Goal: Transaction & Acquisition: Book appointment/travel/reservation

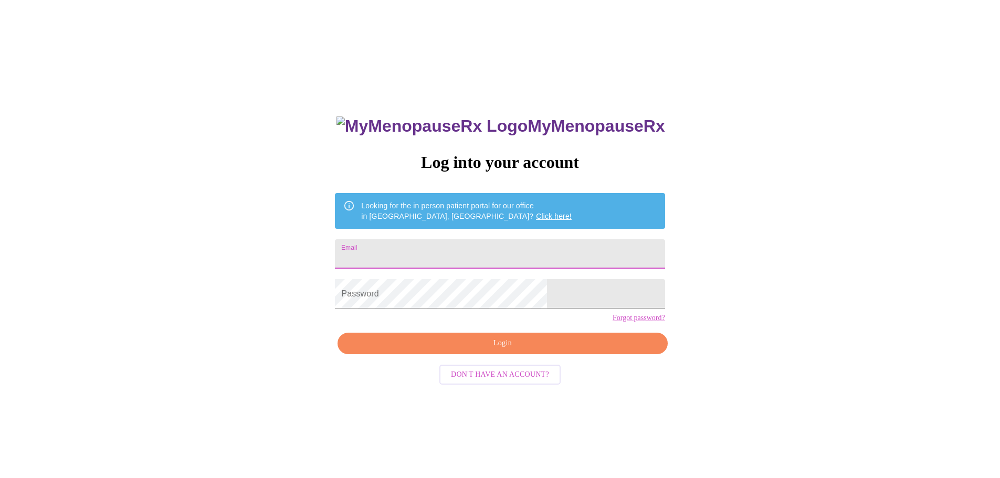
click at [446, 249] on input "Email" at bounding box center [500, 253] width 330 height 29
type input "raineywestmoreland@gmail.com"
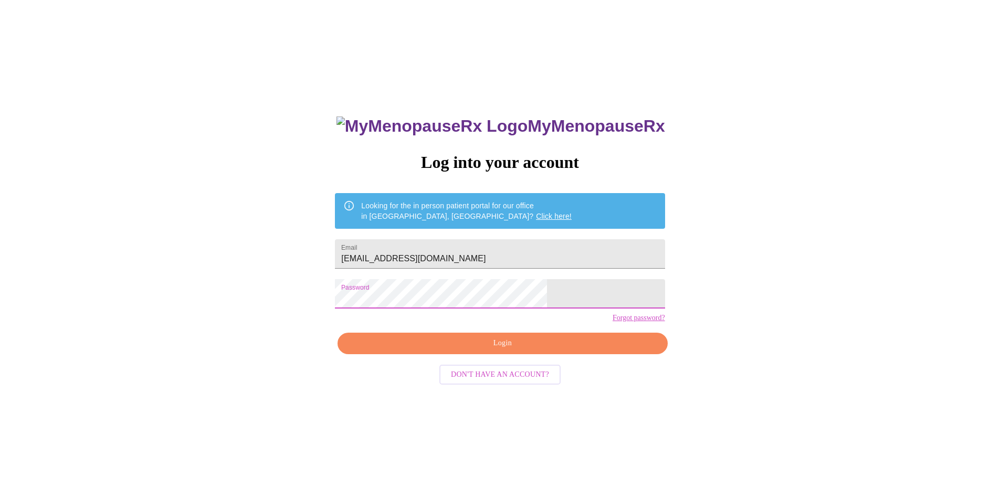
click at [568, 350] on span "Login" at bounding box center [503, 343] width 306 height 13
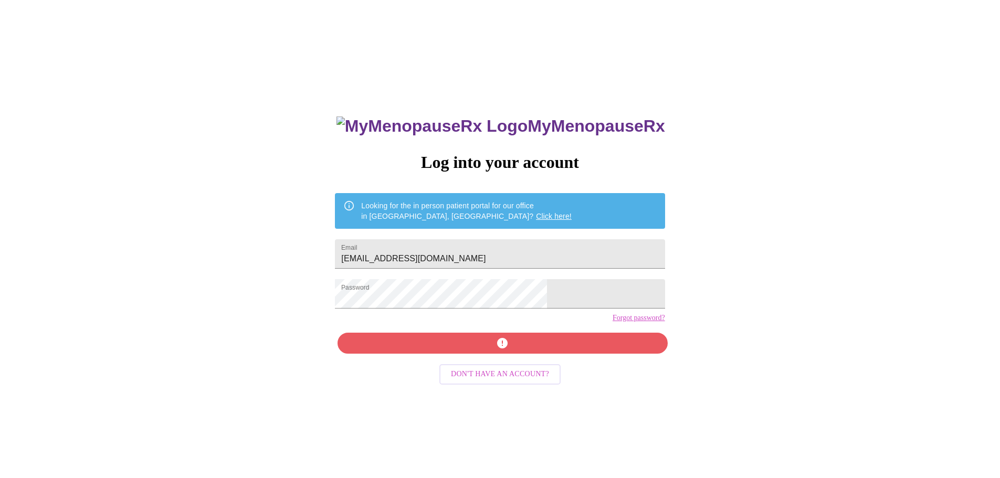
click at [249, 288] on div "MyMenopauseRx Log into your account Looking for the in person patient portal fo…" at bounding box center [500, 291] width 992 height 574
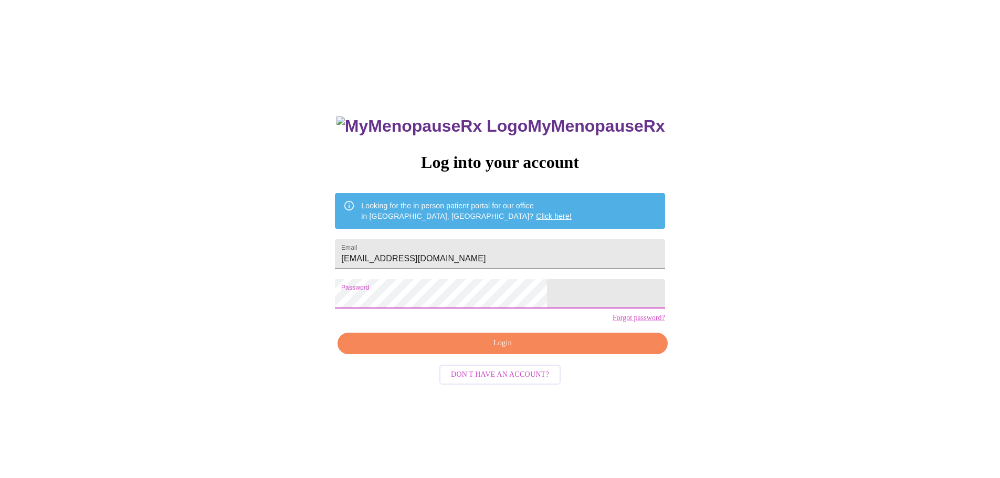
click at [549, 350] on span "Login" at bounding box center [503, 343] width 306 height 13
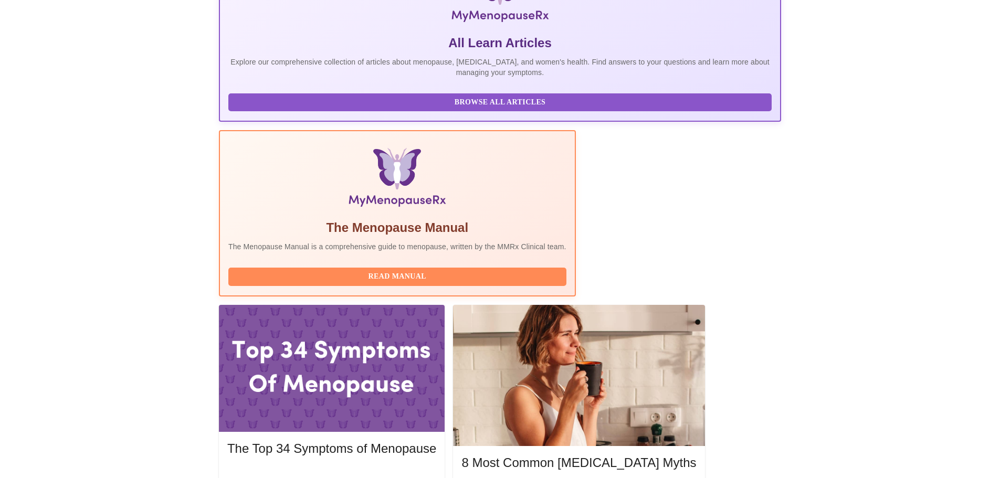
scroll to position [215, 0]
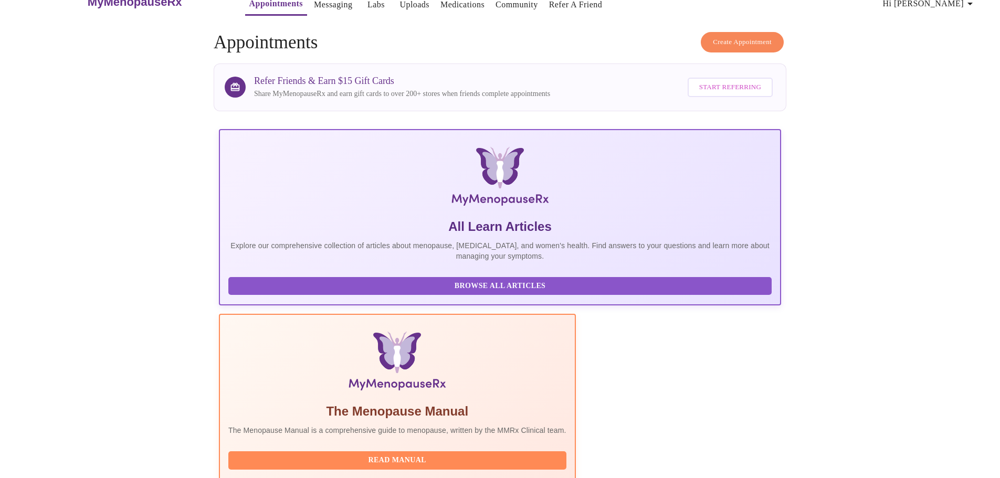
scroll to position [0, 0]
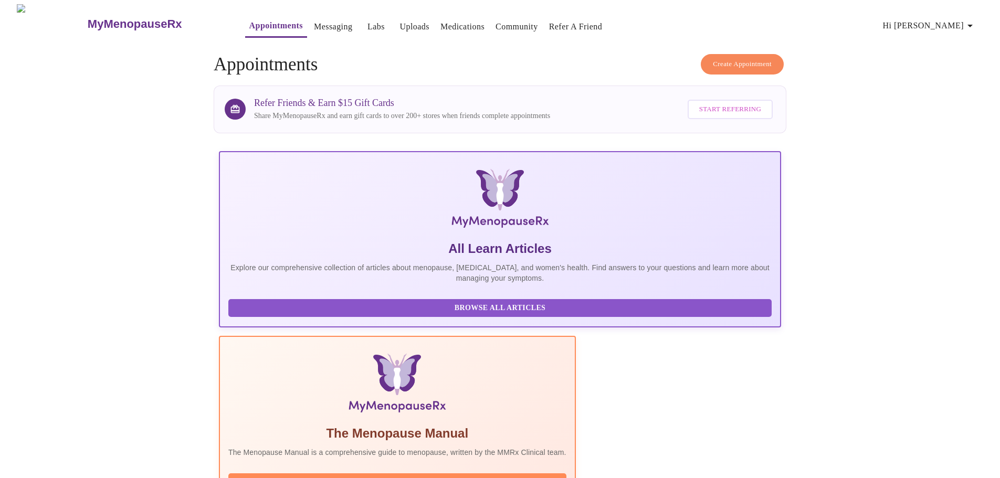
click at [746, 58] on span "Create Appointment" at bounding box center [742, 64] width 59 height 12
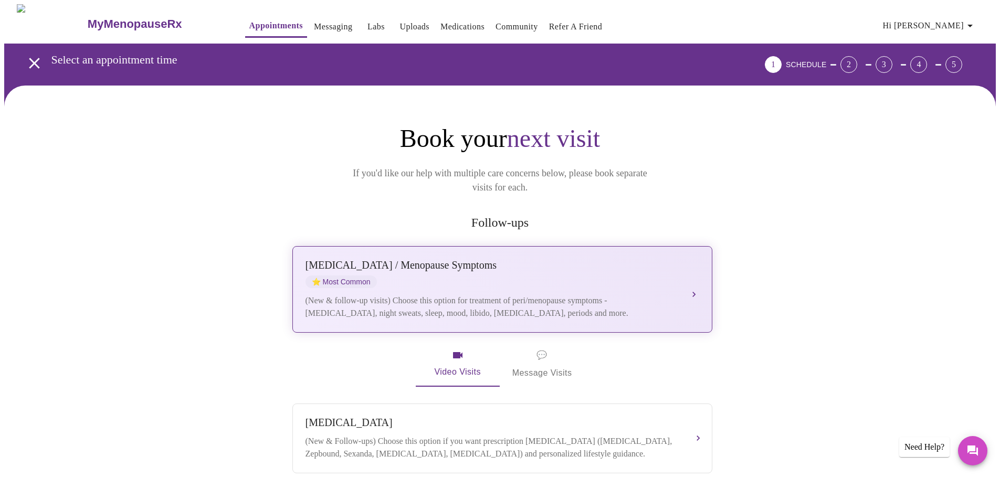
click at [598, 278] on div "Perimenopause / Menopause Symptoms ⭐ Most Common (New & follow-up visits) Choos…" at bounding box center [503, 289] width 394 height 60
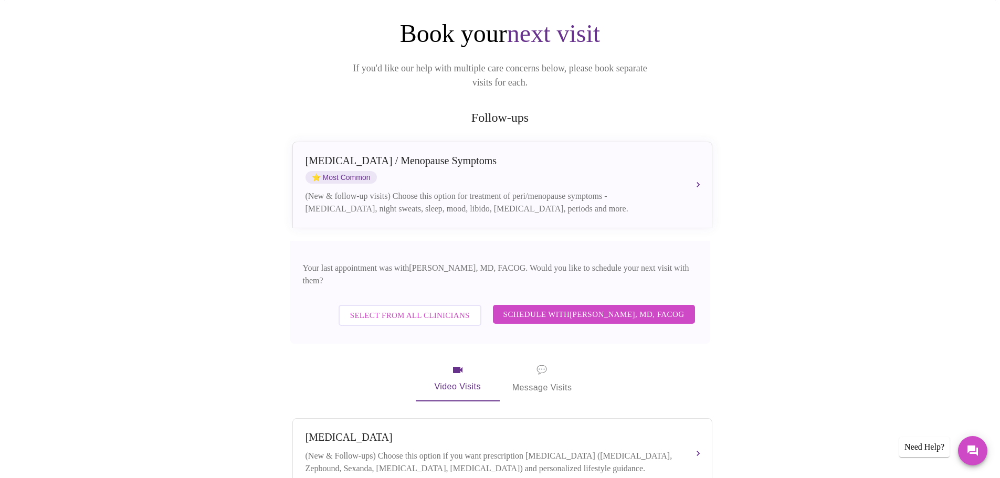
scroll to position [158, 0]
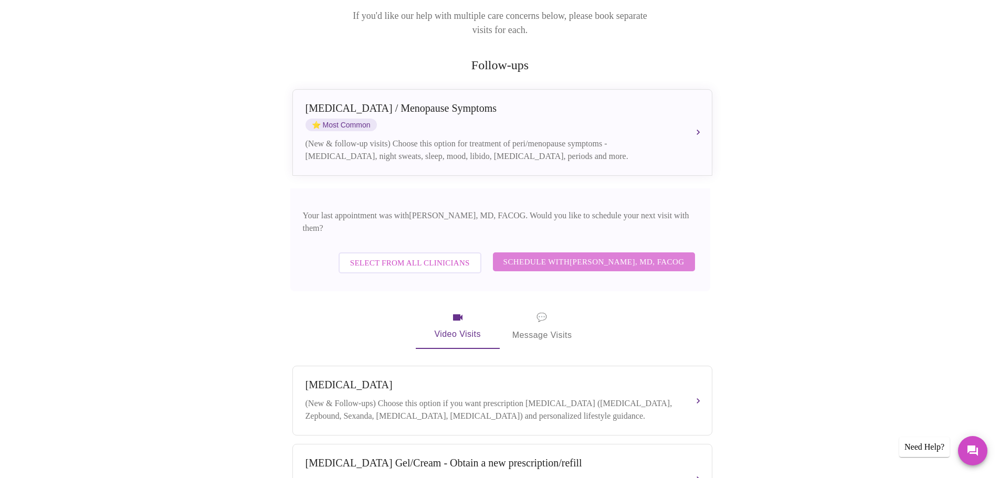
click at [619, 255] on span "Schedule with Dr. Heather Krantz, MD, FACOG" at bounding box center [594, 262] width 181 height 14
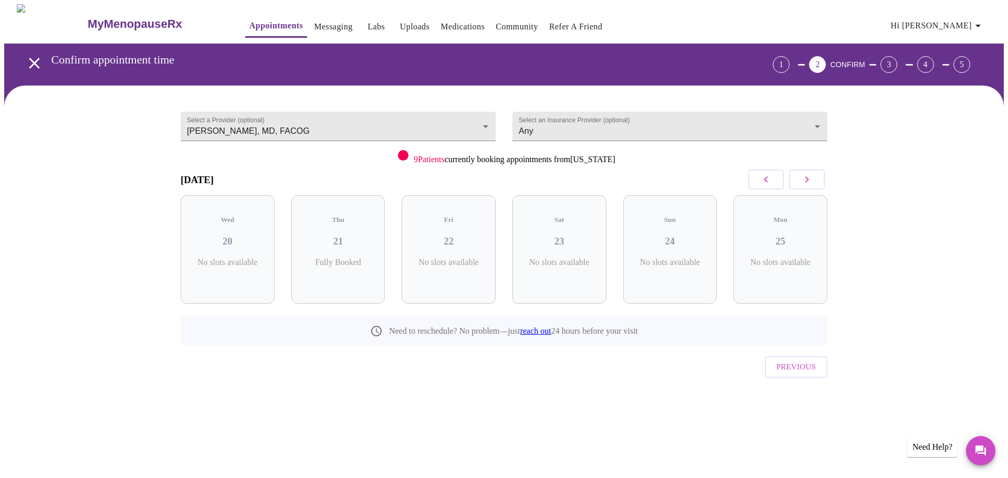
click at [795, 178] on button "button" at bounding box center [807, 180] width 36 height 20
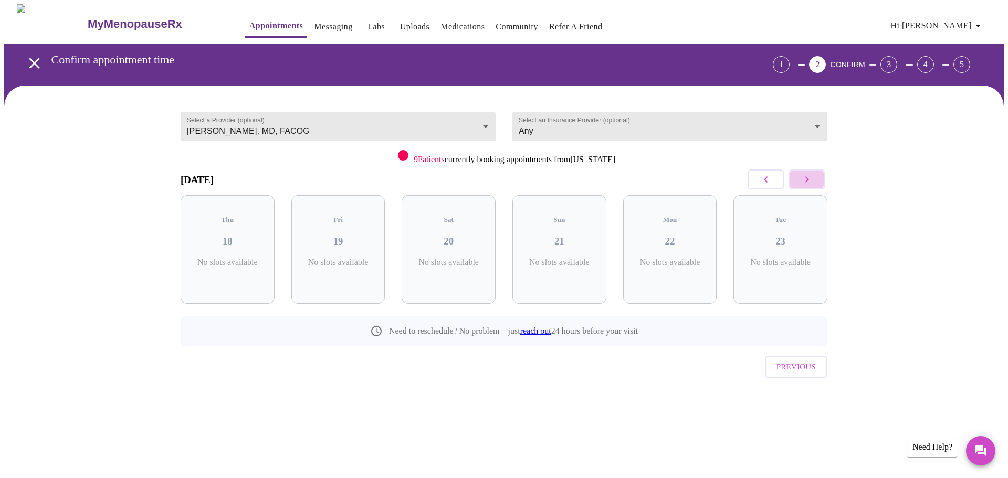
click at [795, 178] on button "button" at bounding box center [807, 180] width 36 height 20
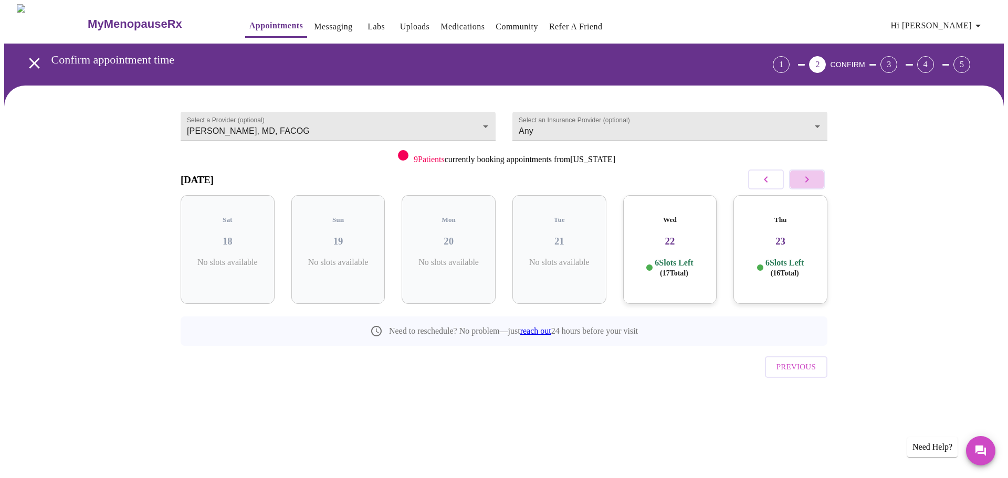
click at [795, 178] on button "button" at bounding box center [807, 180] width 36 height 20
click at [233, 236] on h3 "24" at bounding box center [227, 242] width 77 height 12
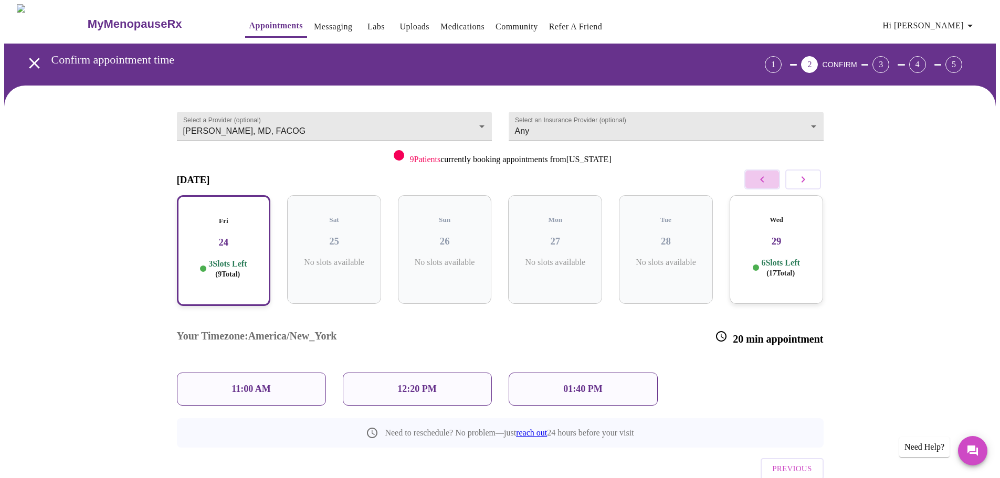
click at [755, 181] on button "button" at bounding box center [763, 180] width 36 height 20
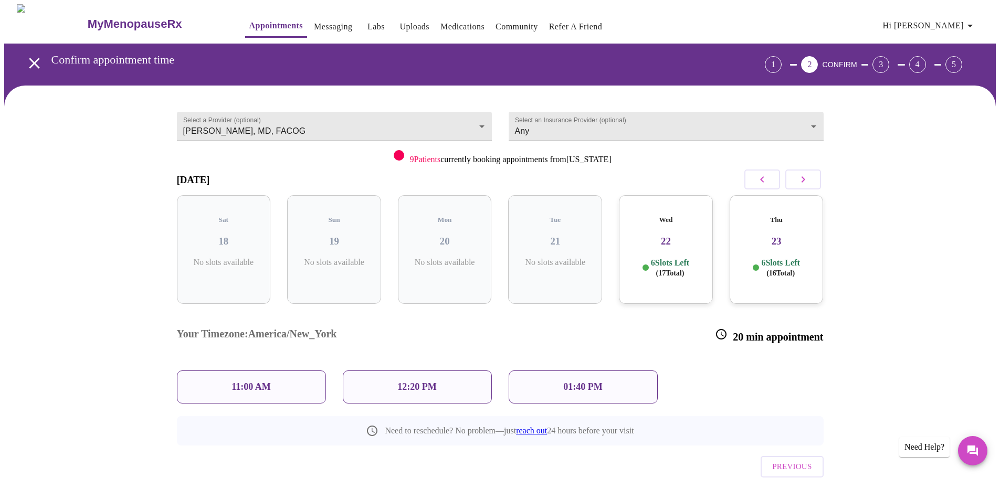
click at [757, 236] on h3 "23" at bounding box center [776, 242] width 77 height 12
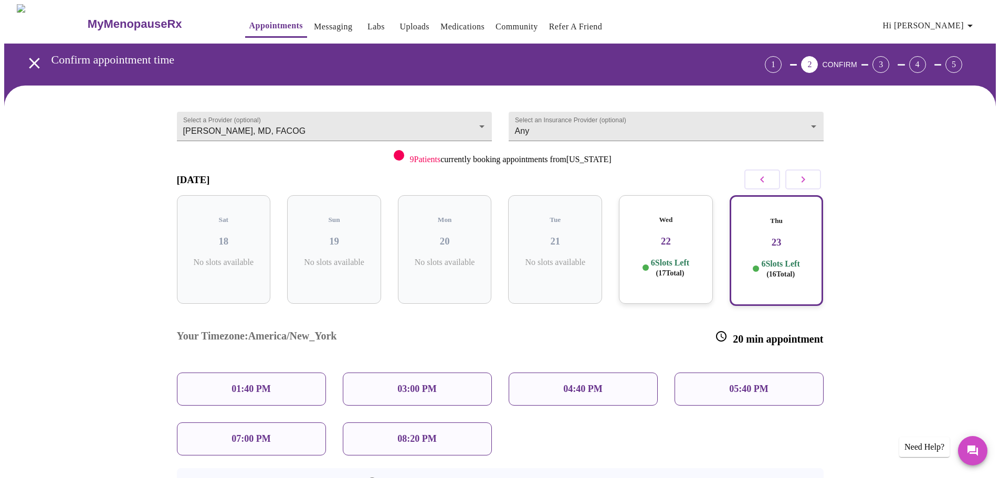
click at [672, 258] on p "6 Slots Left ( 17 Total)" at bounding box center [670, 268] width 38 height 20
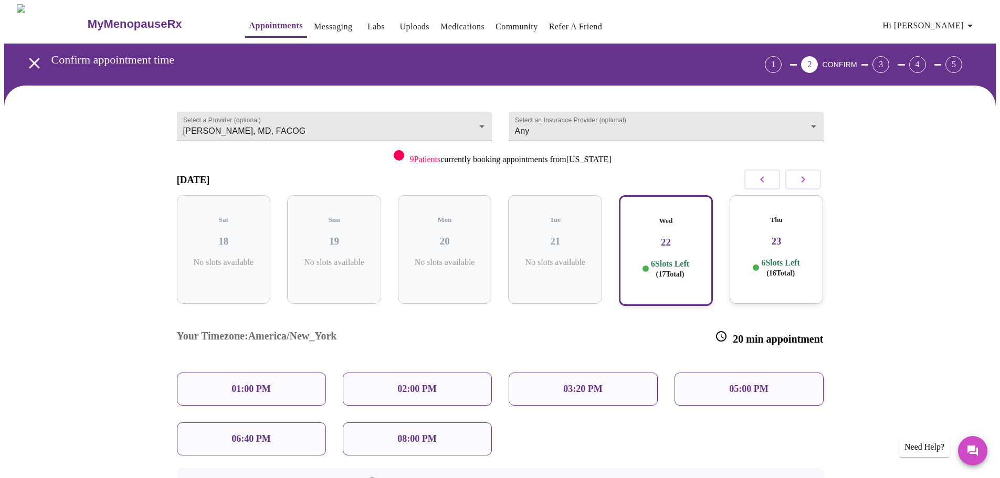
click at [735, 384] on p "05:00 PM" at bounding box center [748, 389] width 39 height 11
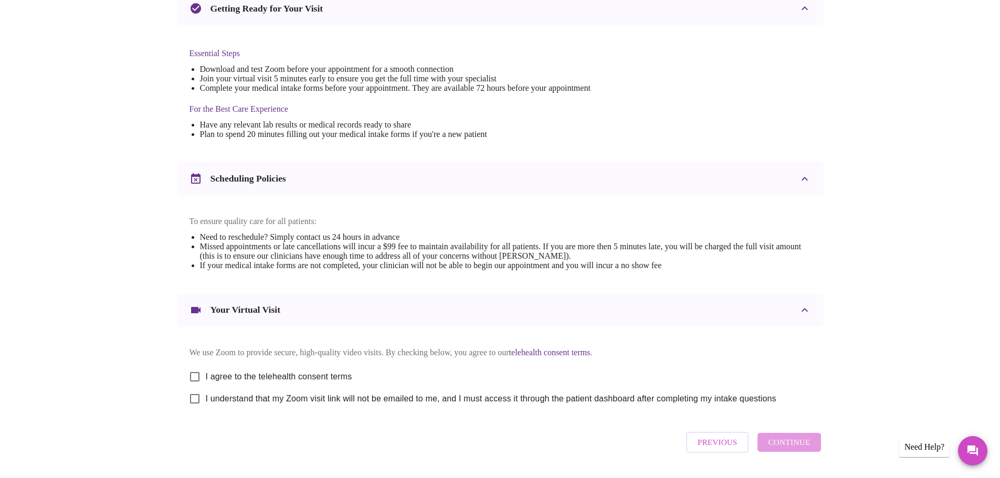
scroll to position [263, 0]
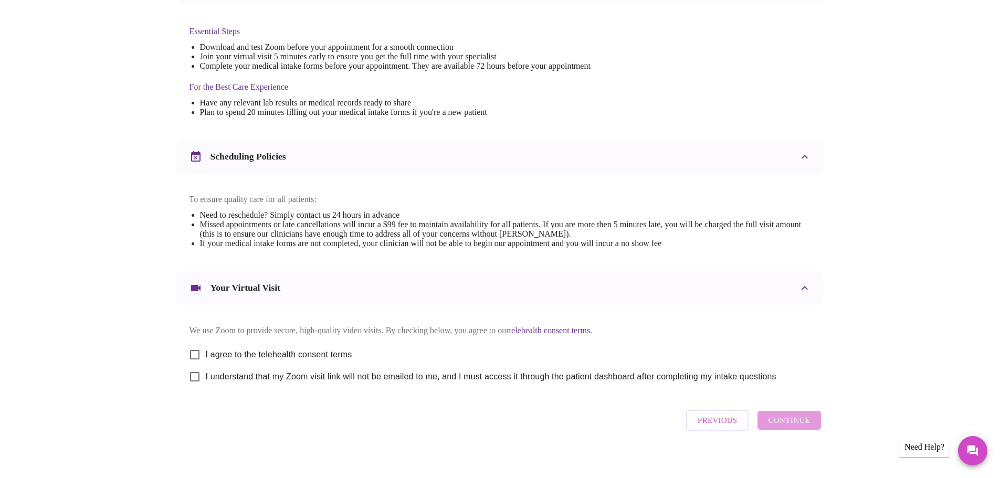
click at [191, 363] on input "I agree to the telehealth consent terms" at bounding box center [195, 355] width 22 height 22
checkbox input "true"
click at [190, 385] on input "I understand that my Zoom visit link will not be emailed to me, and I must acce…" at bounding box center [195, 377] width 22 height 22
checkbox input "true"
click at [797, 427] on span "Continue" at bounding box center [789, 421] width 42 height 14
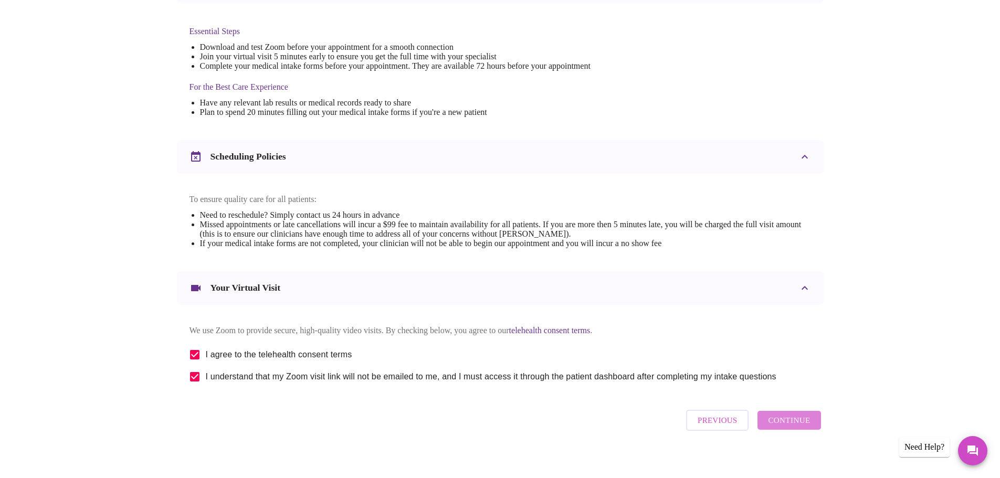
scroll to position [0, 0]
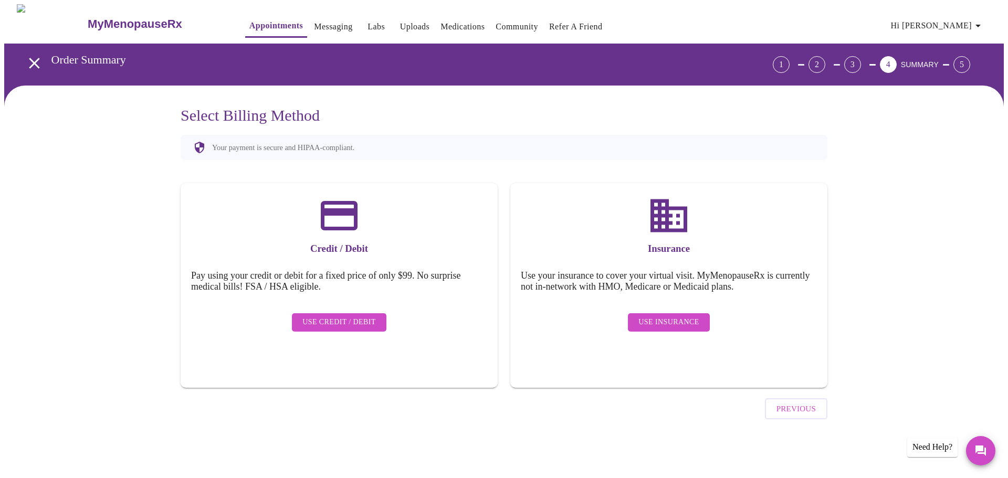
click at [675, 316] on span "Use Insurance" at bounding box center [669, 322] width 60 height 13
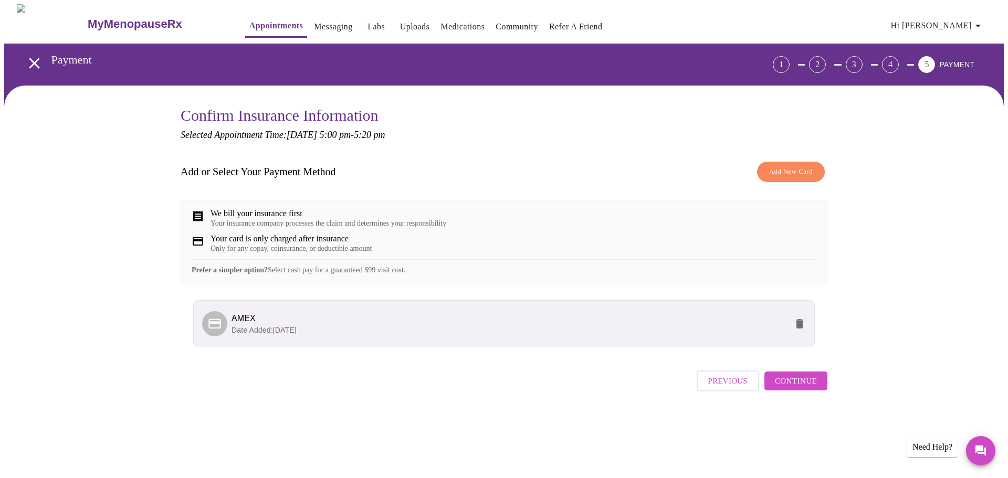
click at [801, 388] on span "Continue" at bounding box center [796, 381] width 42 height 14
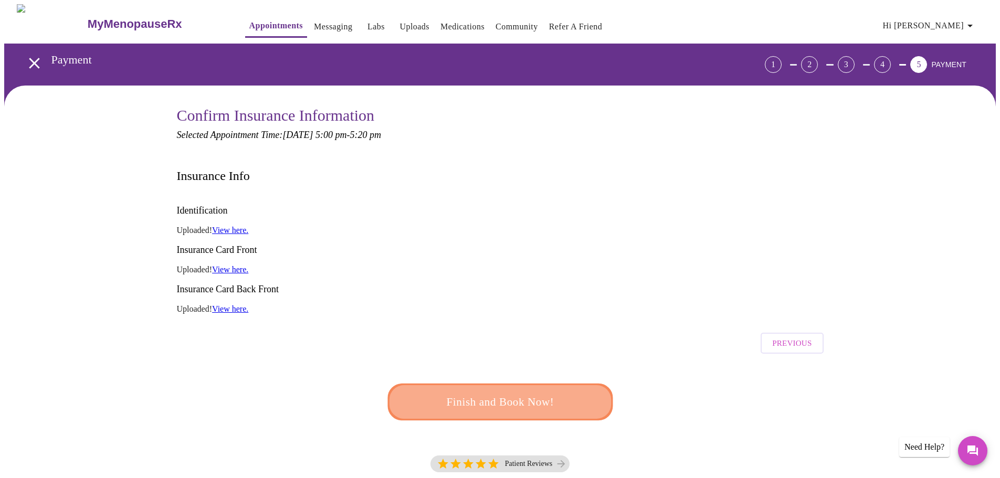
click at [507, 393] on span "Finish and Book Now!" at bounding box center [500, 402] width 194 height 19
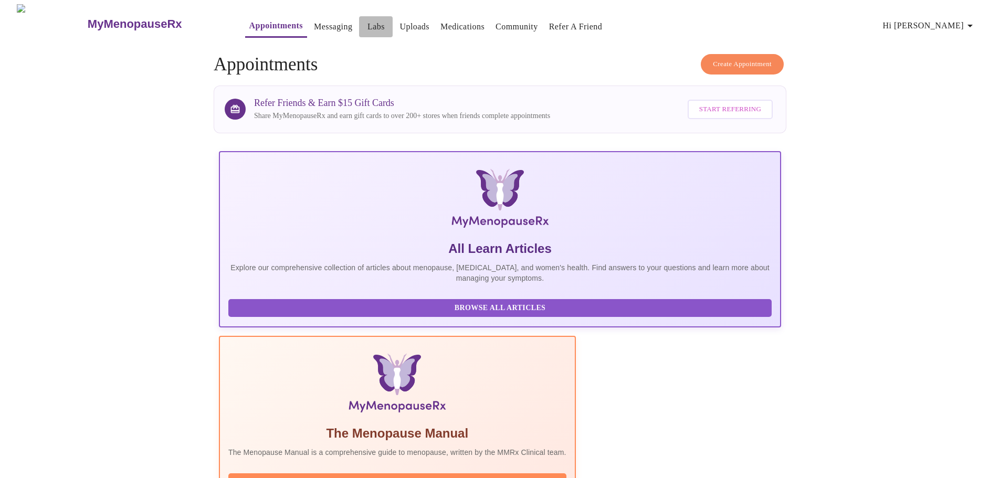
click at [368, 26] on link "Labs" at bounding box center [376, 26] width 17 height 15
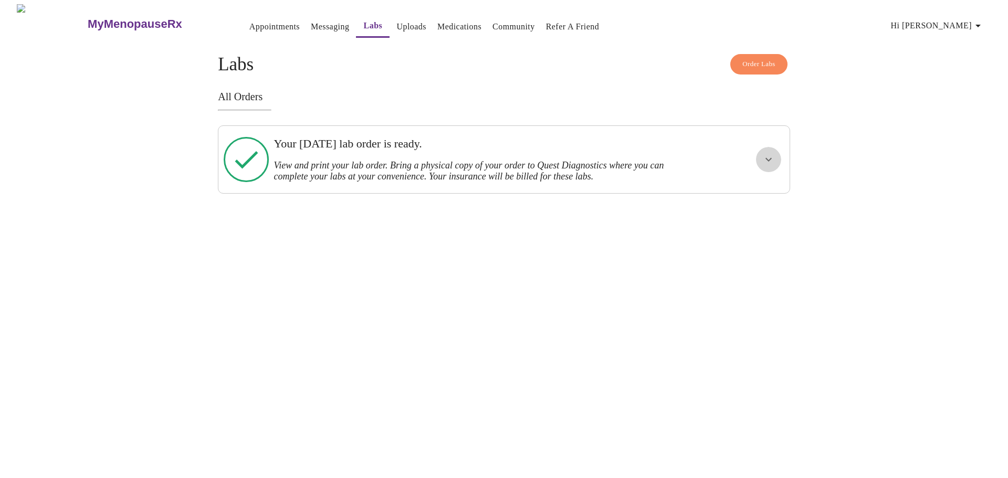
click at [759, 162] on button "show more" at bounding box center [768, 159] width 25 height 25
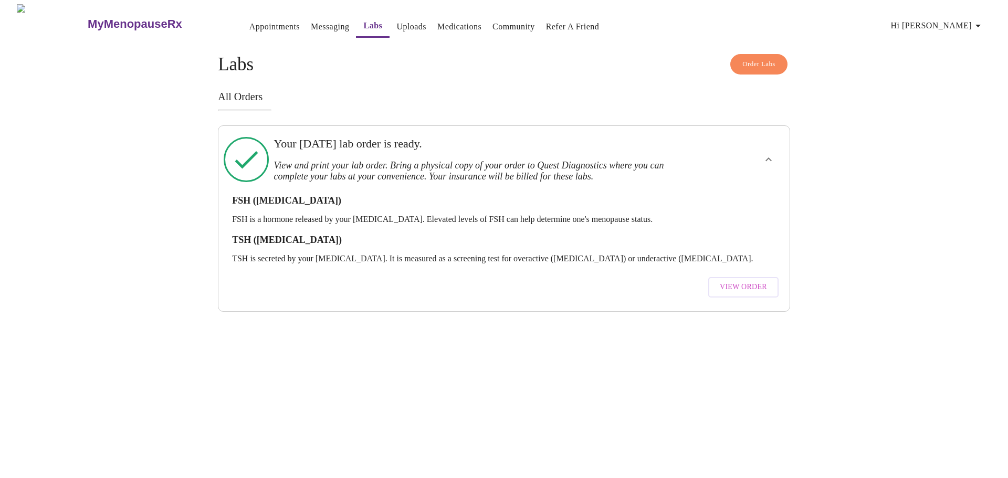
click at [311, 19] on link "Messaging" at bounding box center [330, 26] width 38 height 15
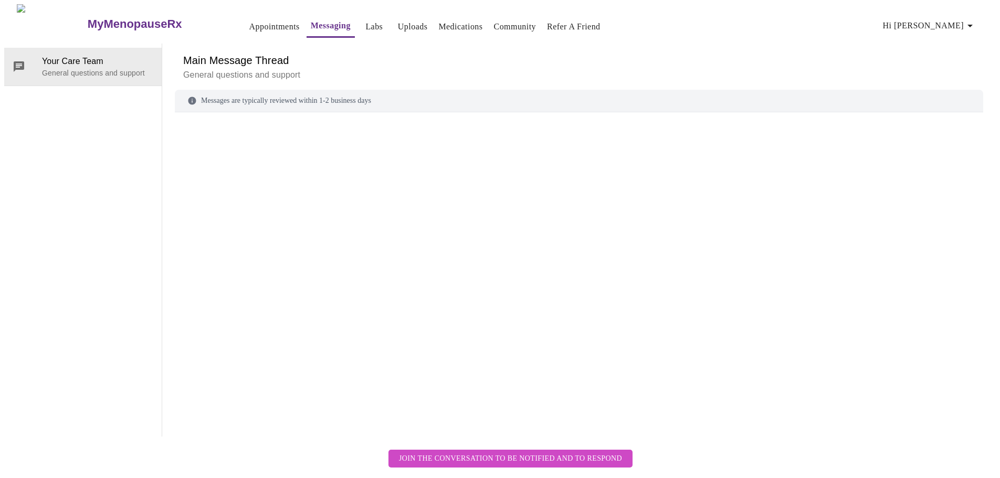
scroll to position [39, 0]
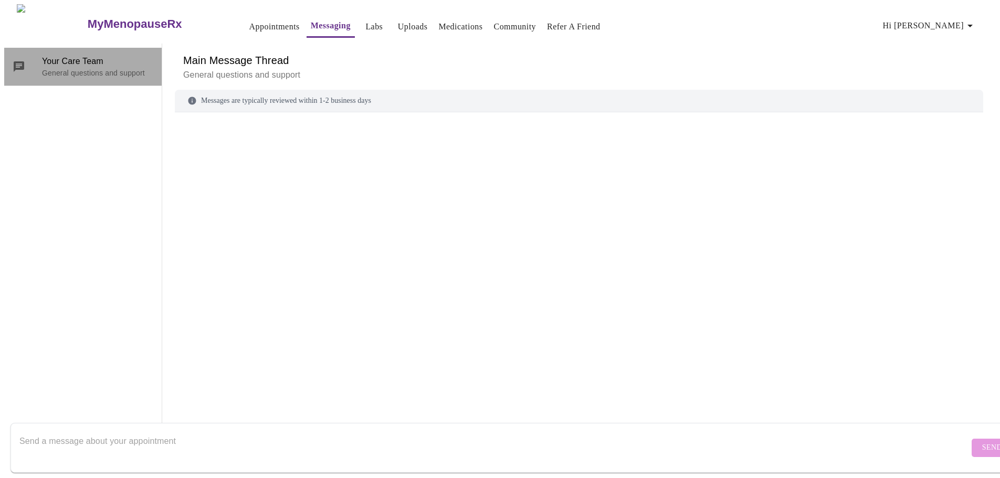
click at [93, 55] on span "Your Care Team" at bounding box center [97, 61] width 111 height 13
